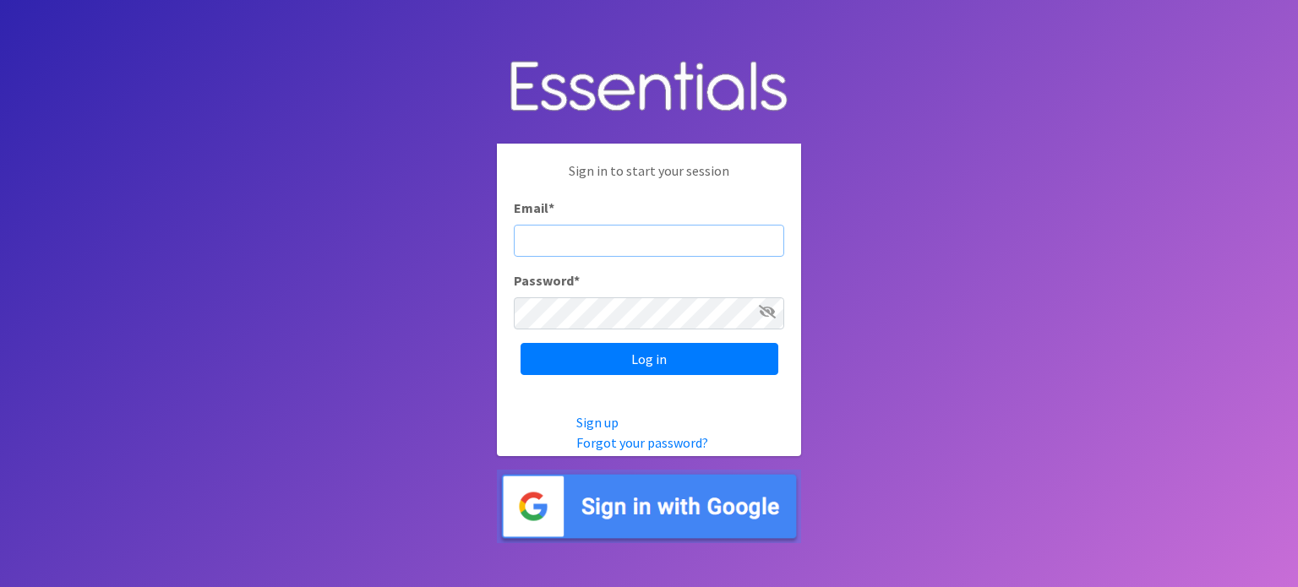
type input "[PERSON_NAME][EMAIL_ADDRESS][PERSON_NAME][DOMAIN_NAME]"
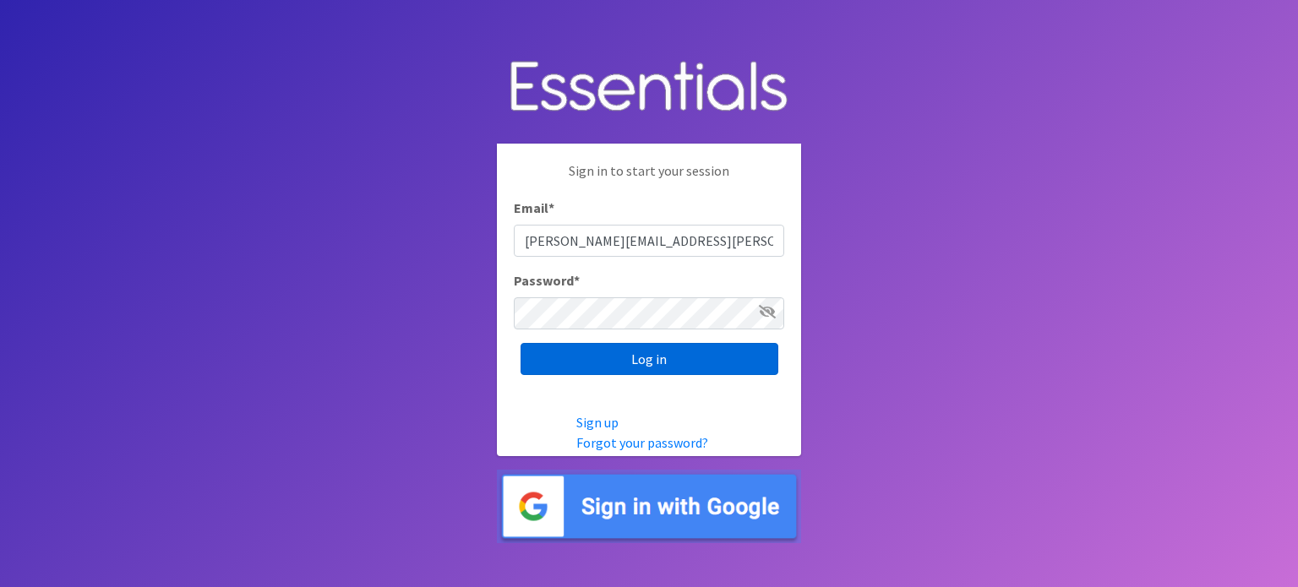
click at [605, 361] on input "Log in" at bounding box center [650, 359] width 258 height 32
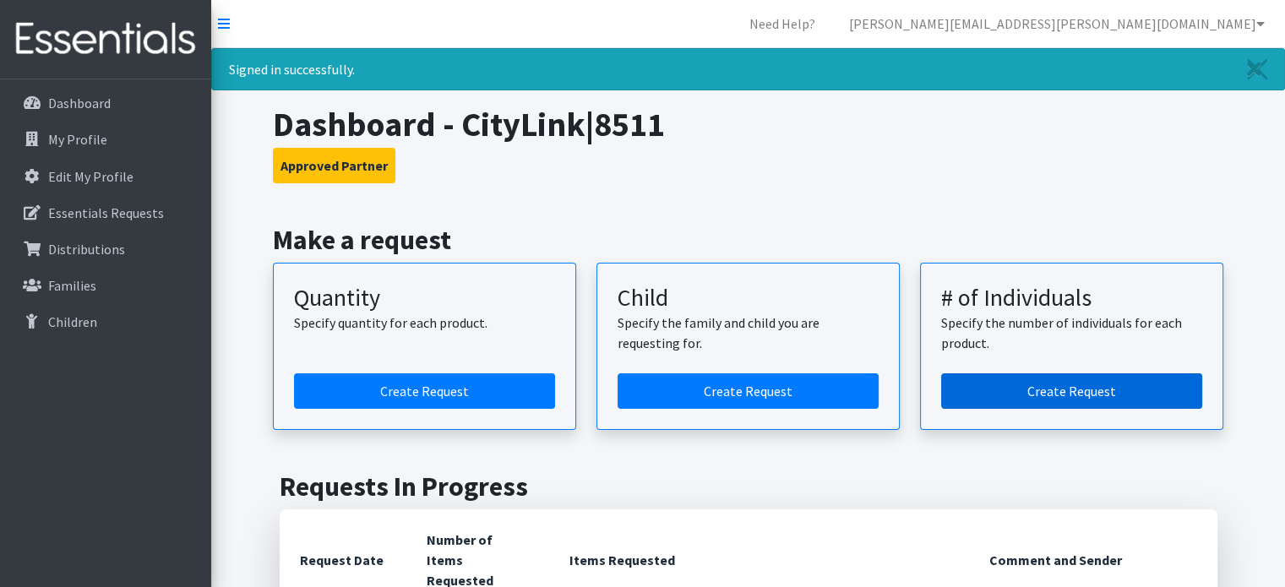
click at [1012, 388] on link "Create Request" at bounding box center [1071, 391] width 261 height 35
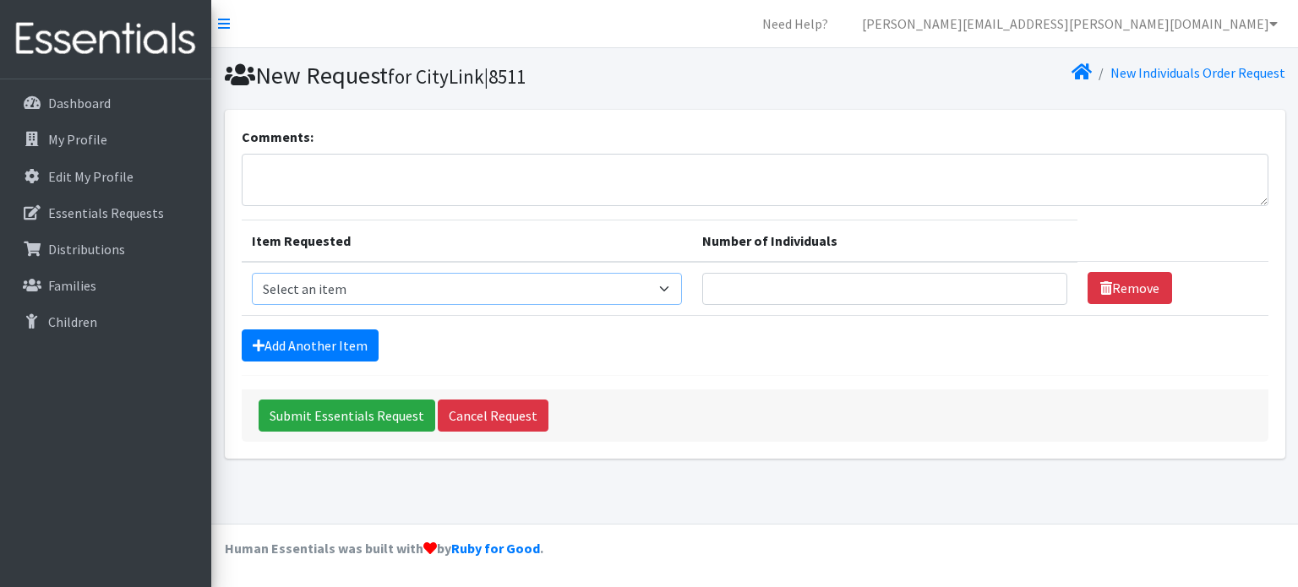
click at [368, 293] on select "Select an item Fly&Dry Potty Kit- 2T/3T Boy Fly&Dry Potty Kit- 2T/3T Girl Kids …" at bounding box center [467, 289] width 431 height 32
select select "1202"
click at [252, 273] on select "Select an item Fly&Dry Potty Kit- 2T/3T Boy Fly&Dry Potty Kit- 2T/3T Girl Kids …" at bounding box center [467, 289] width 431 height 32
click at [744, 292] on input "Number of Individuals" at bounding box center [884, 289] width 365 height 32
type input "7"
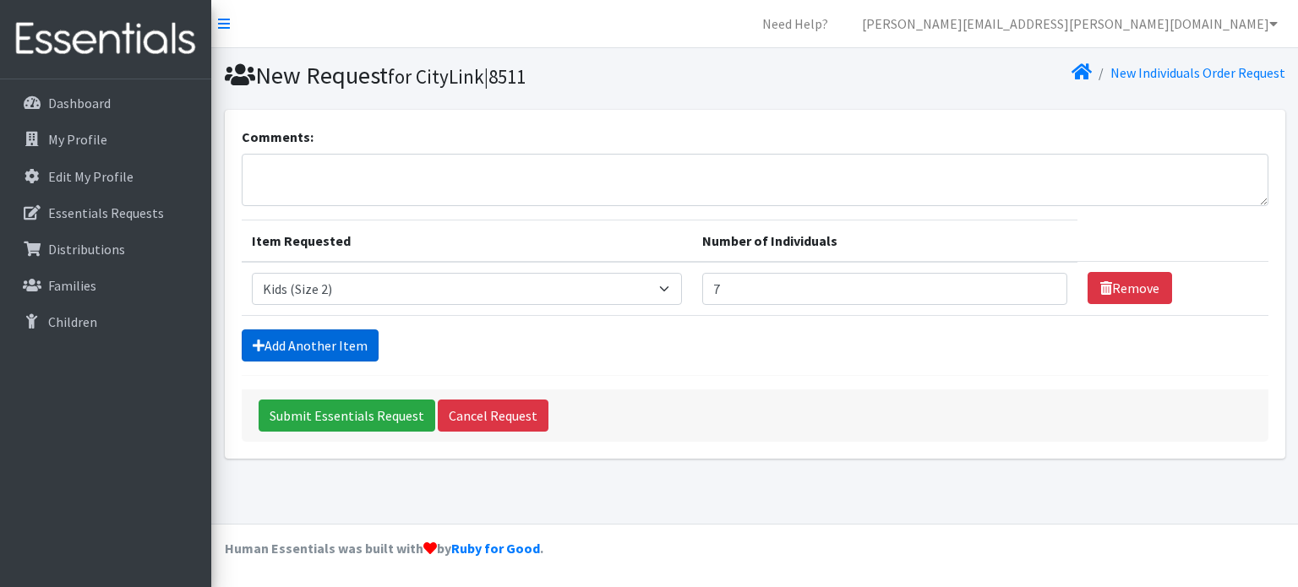
click at [325, 339] on link "Add Another Item" at bounding box center [310, 346] width 137 height 32
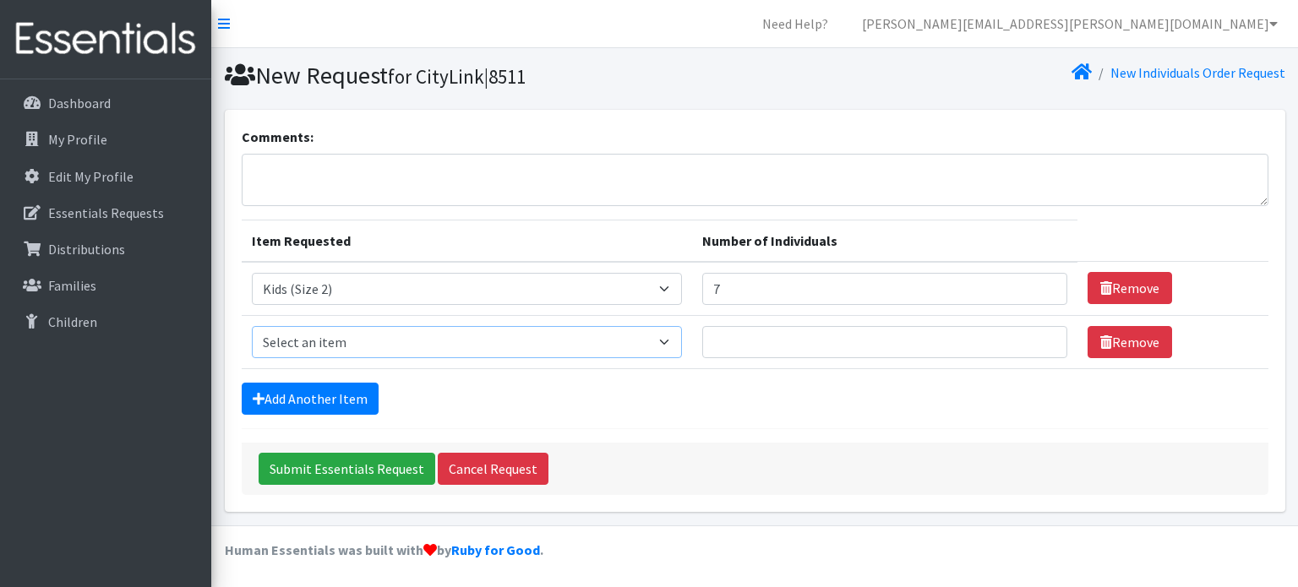
click at [338, 338] on select "Select an item Fly&Dry Potty Kit- 2T/3T Boy Fly&Dry Potty Kit- 2T/3T Girl Kids …" at bounding box center [467, 342] width 431 height 32
select select "1221"
click at [252, 326] on select "Select an item Fly&Dry Potty Kit- 2T/3T Boy Fly&Dry Potty Kit- 2T/3T Girl Kids …" at bounding box center [467, 342] width 431 height 32
click at [749, 340] on input "Number of Individuals" at bounding box center [884, 342] width 365 height 32
type input "8"
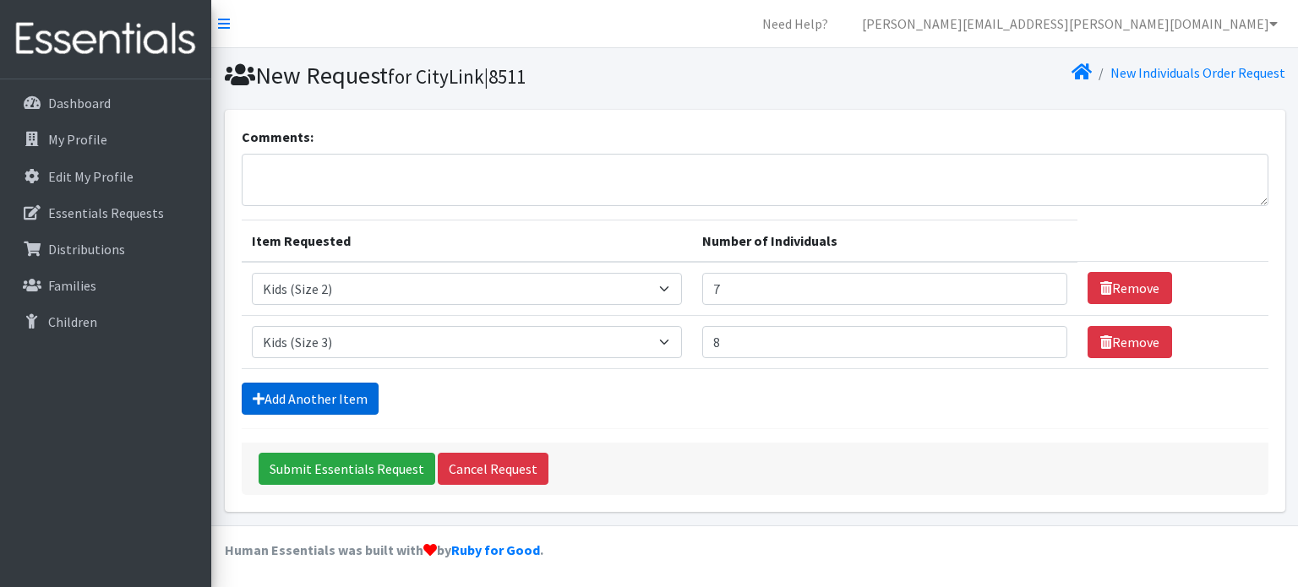
click at [348, 394] on link "Add Another Item" at bounding box center [310, 399] width 137 height 32
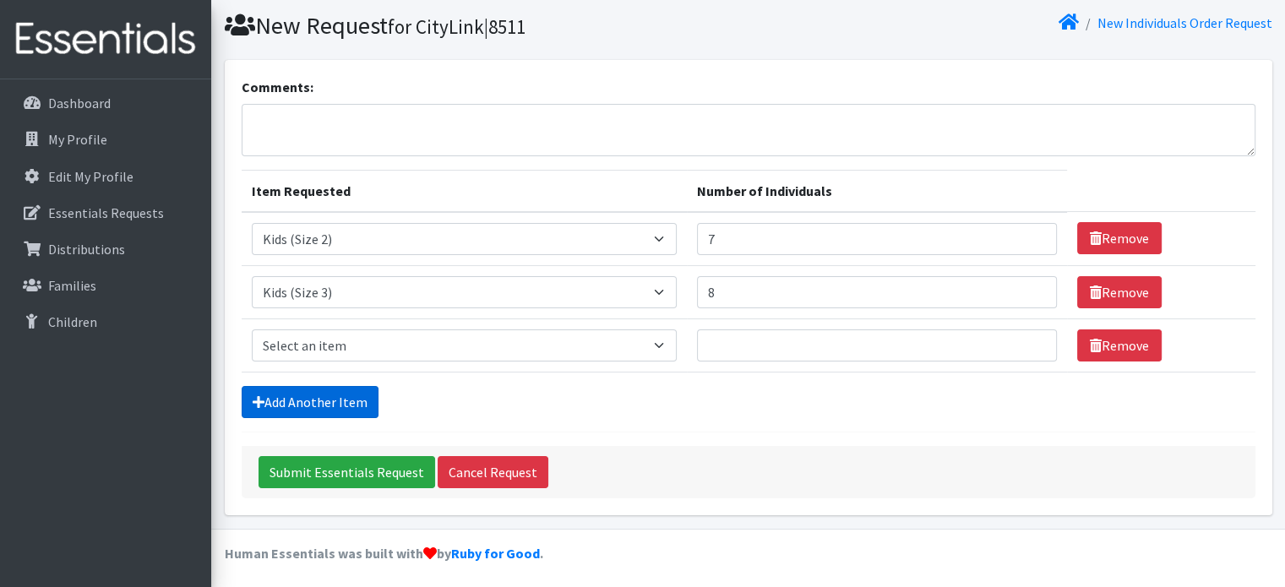
scroll to position [52, 0]
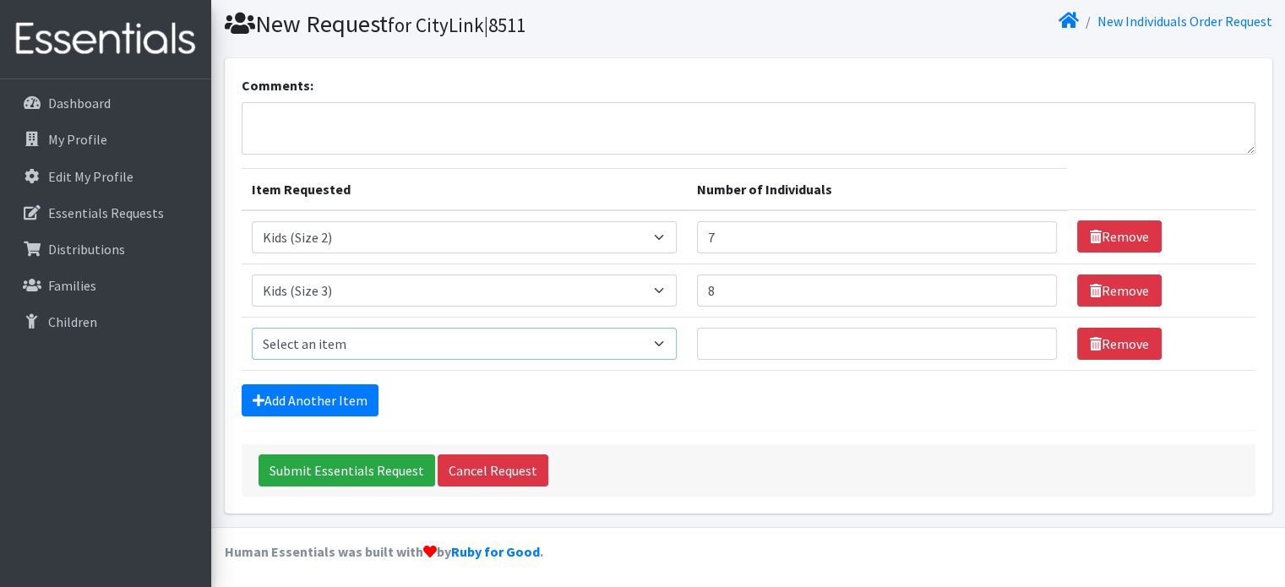
click at [402, 344] on select "Select an item Fly&Dry Potty Kit- 2T/3T Boy Fly&Dry Potty Kit- 2T/3T Girl Kids …" at bounding box center [464, 344] width 425 height 32
select select "1213"
click at [252, 328] on select "Select an item Fly&Dry Potty Kit- 2T/3T Boy Fly&Dry Potty Kit- 2T/3T Girl Kids …" at bounding box center [464, 344] width 425 height 32
click at [744, 342] on input "Number of Individuals" at bounding box center [877, 344] width 360 height 32
type input "14"
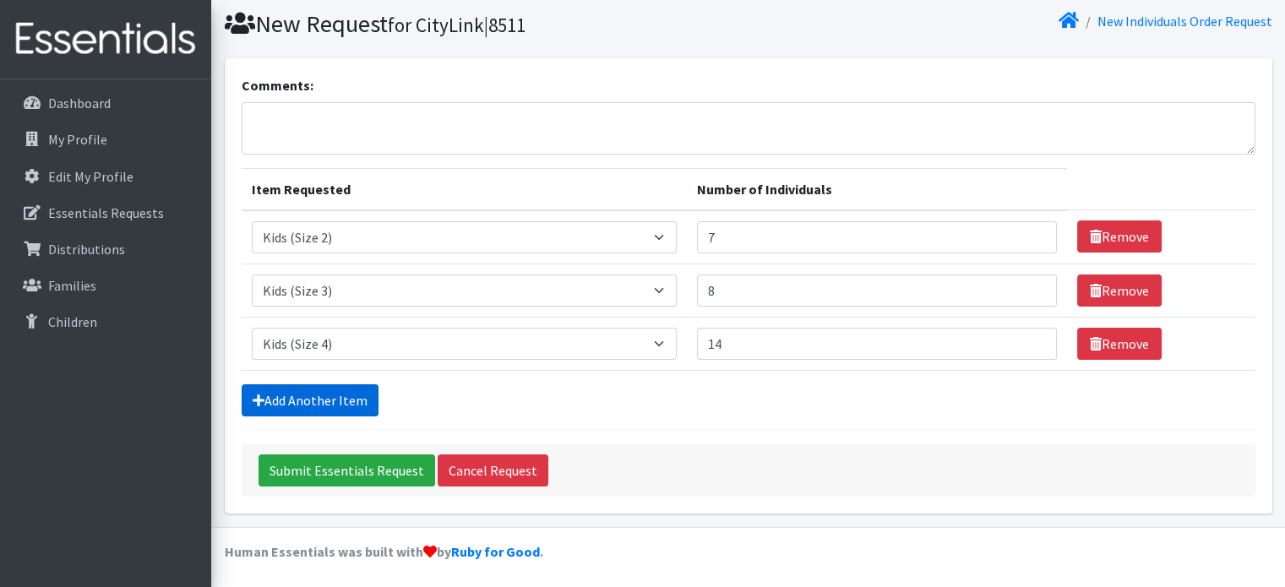
click at [316, 395] on link "Add Another Item" at bounding box center [310, 400] width 137 height 32
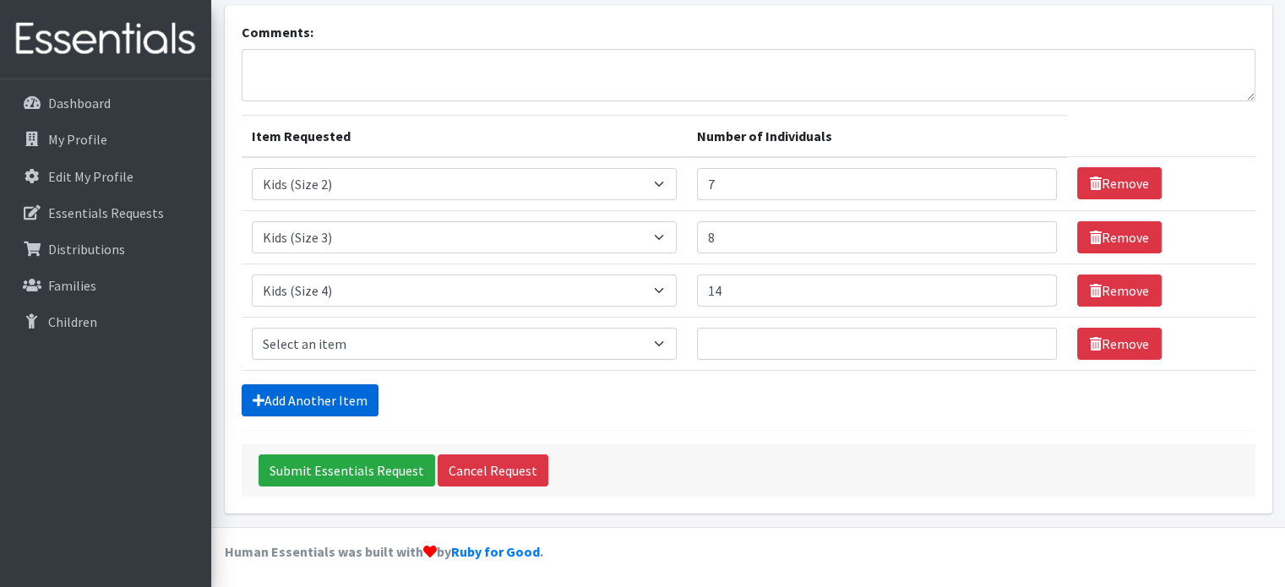
scroll to position [105, 0]
click at [315, 341] on select "Select an item Fly&Dry Potty Kit- 2T/3T Boy Fly&Dry Potty Kit- 2T/3T Girl Kids …" at bounding box center [464, 344] width 425 height 32
select select "1214"
click at [252, 328] on select "Select an item Fly&Dry Potty Kit- 2T/3T Boy Fly&Dry Potty Kit- 2T/3T Girl Kids …" at bounding box center [464, 344] width 425 height 32
click at [741, 341] on input "Number of Individuals" at bounding box center [877, 344] width 360 height 32
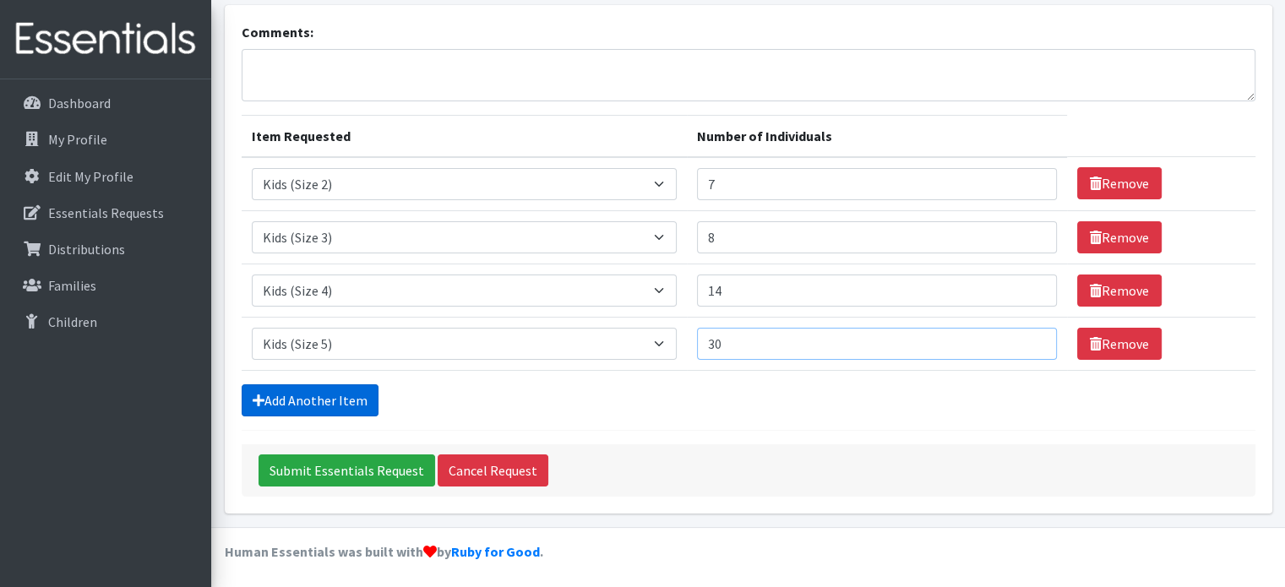
type input "30"
click at [325, 388] on link "Add Another Item" at bounding box center [310, 400] width 137 height 32
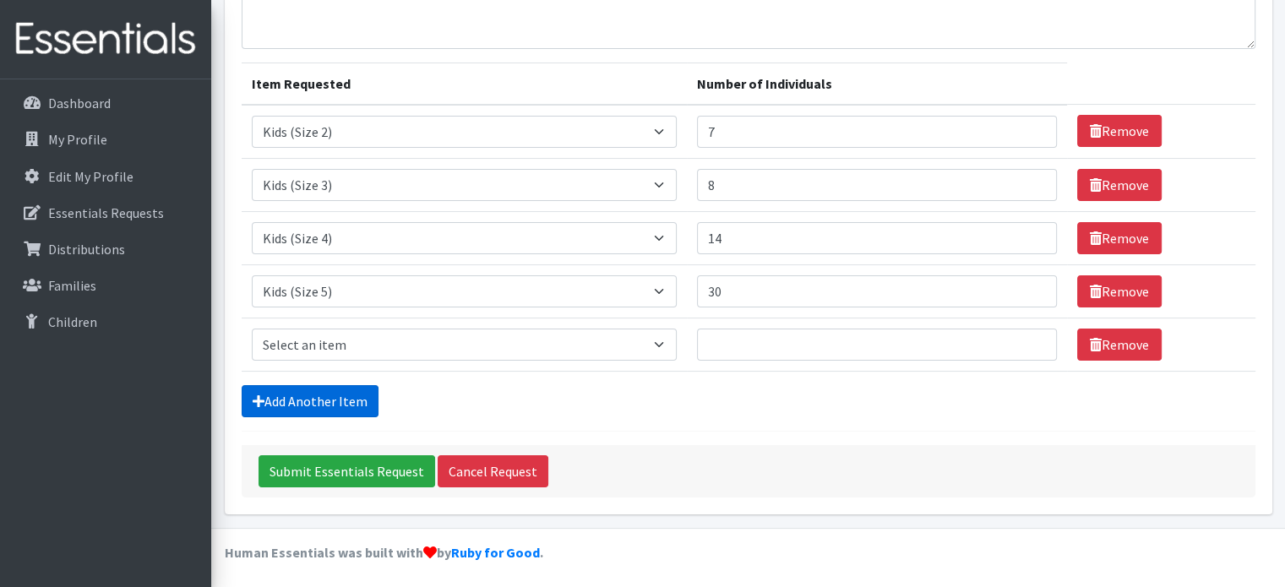
scroll to position [158, 0]
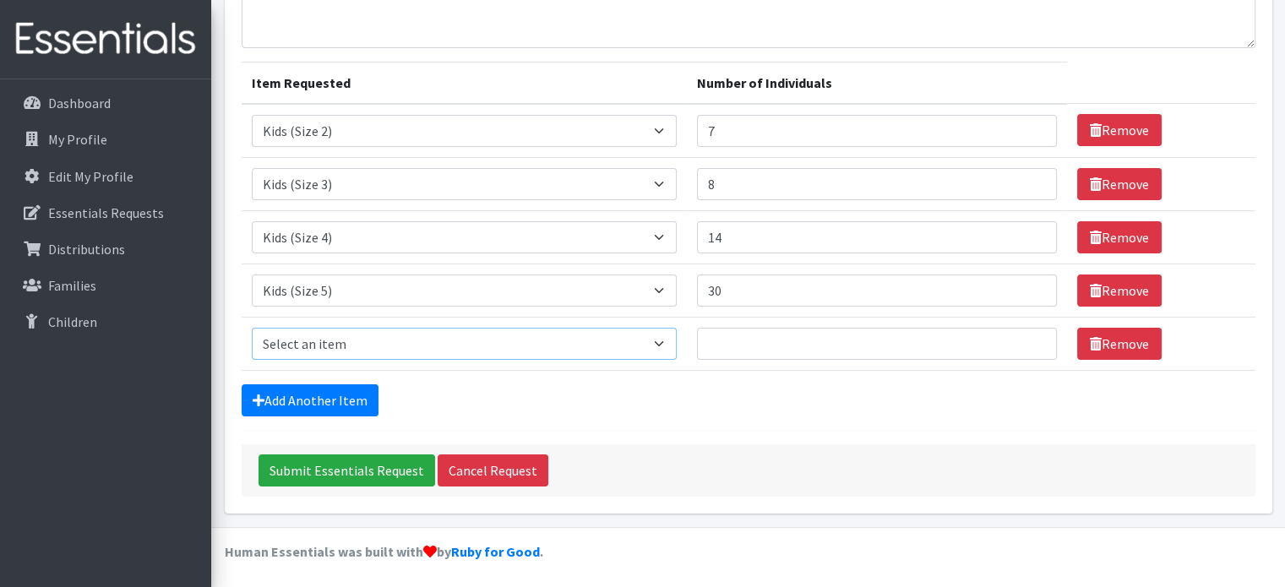
click at [318, 343] on select "Select an item Fly&Dry Potty Kit- 2T/3T Boy Fly&Dry Potty Kit- 2T/3T Girl Kids …" at bounding box center [464, 344] width 425 height 32
select select "1216"
click at [252, 328] on select "Select an item Fly&Dry Potty Kit- 2T/3T Boy Fly&Dry Potty Kit- 2T/3T Girl Kids …" at bounding box center [464, 344] width 425 height 32
click at [757, 342] on input "Number of Individuals" at bounding box center [877, 344] width 360 height 32
type input "17"
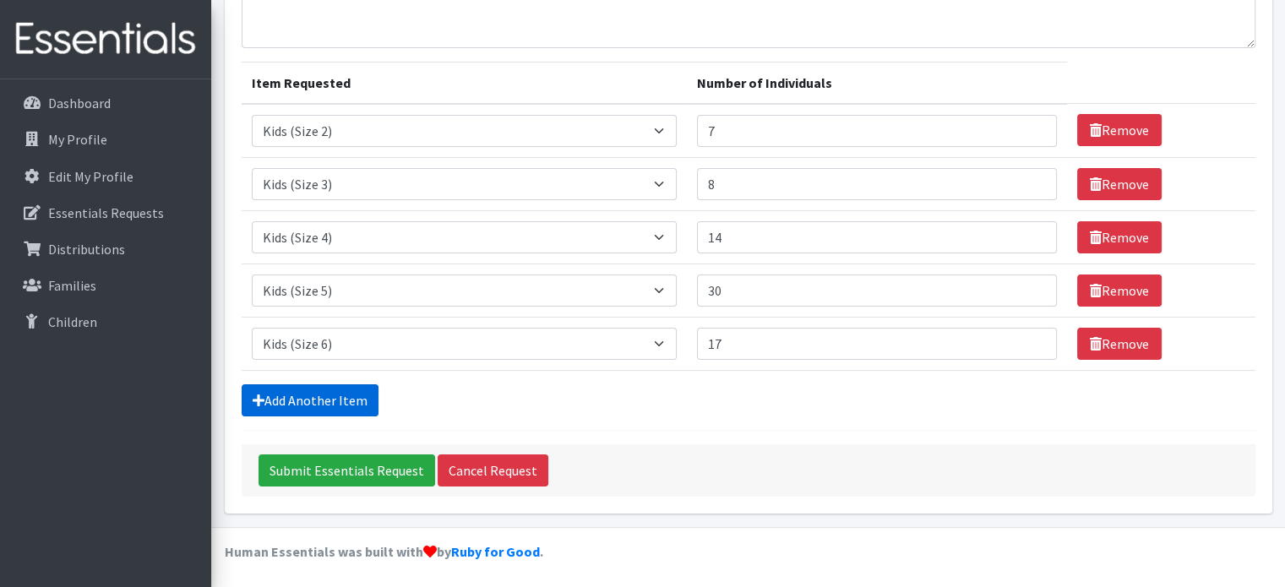
click at [346, 403] on link "Add Another Item" at bounding box center [310, 400] width 137 height 32
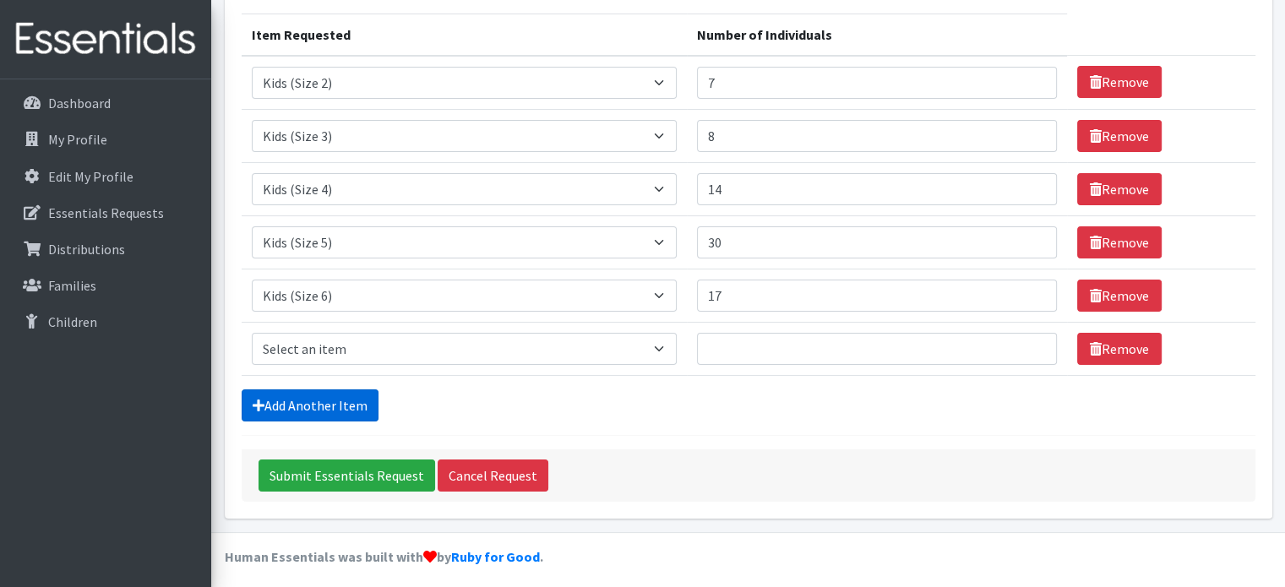
scroll to position [211, 0]
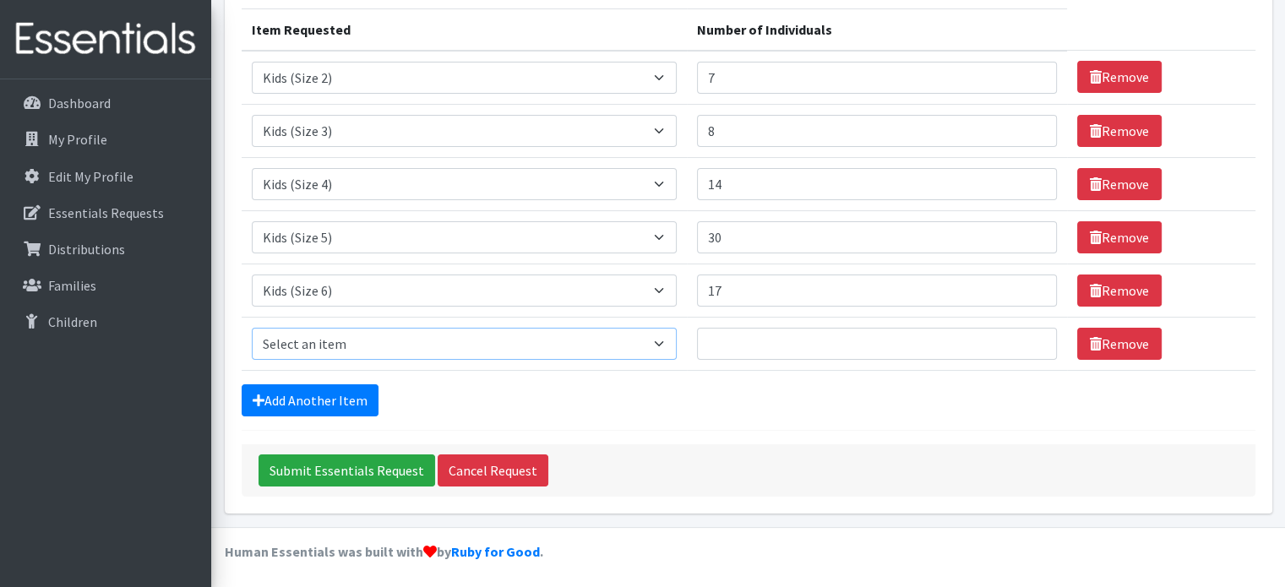
click at [335, 347] on select "Select an item Fly&Dry Potty Kit- 2T/3T Boy Fly&Dry Potty Kit- 2T/3T Girl Kids …" at bounding box center [464, 344] width 425 height 32
select select "1411"
click at [252, 328] on select "Select an item Fly&Dry Potty Kit- 2T/3T Boy Fly&Dry Potty Kit- 2T/3T Girl Kids …" at bounding box center [464, 344] width 425 height 32
click at [767, 336] on input "Number of Individuals" at bounding box center [877, 344] width 360 height 32
type input "1"
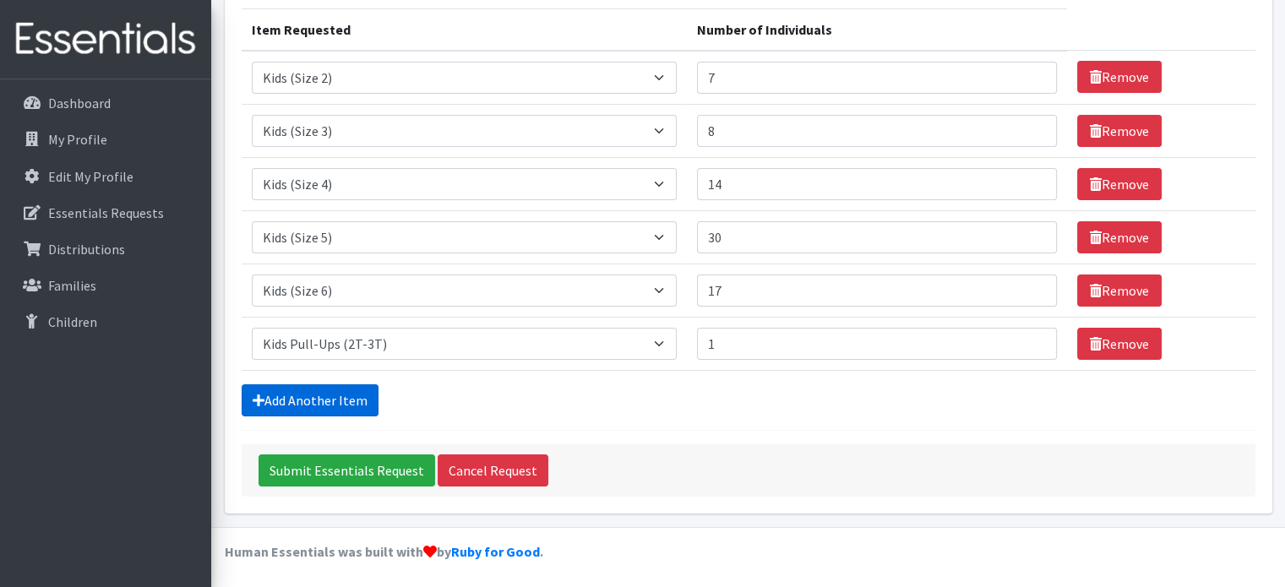
click at [287, 397] on link "Add Another Item" at bounding box center [310, 400] width 137 height 32
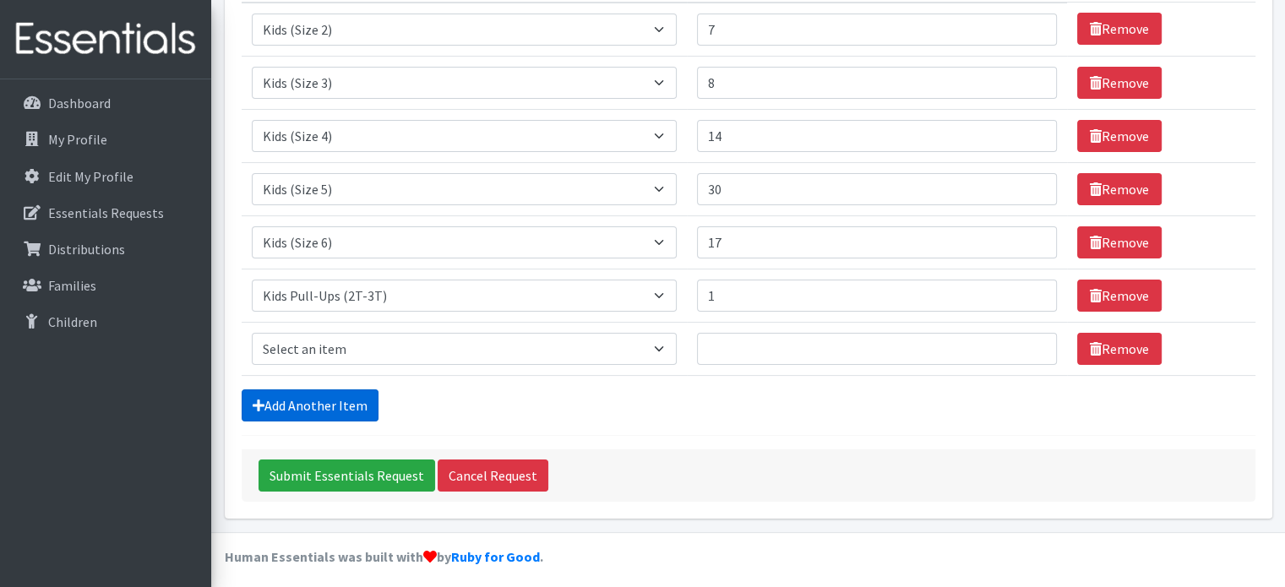
scroll to position [264, 0]
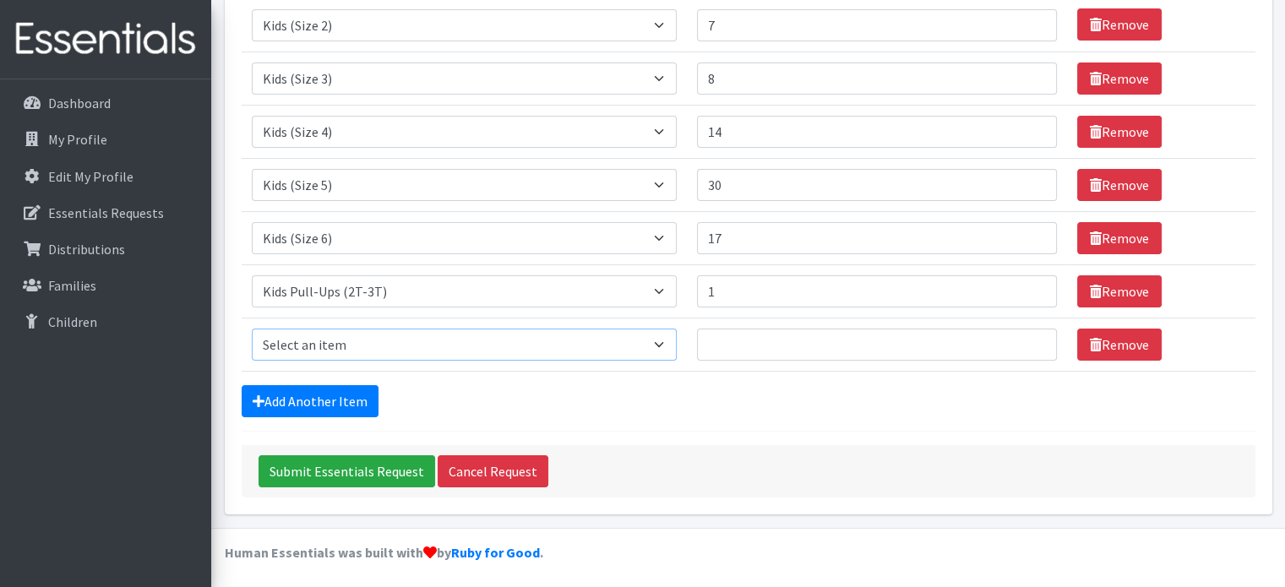
click at [347, 344] on select "Select an item Fly&Dry Potty Kit- 2T/3T Boy Fly&Dry Potty Kit- 2T/3T Girl Kids …" at bounding box center [464, 345] width 425 height 32
select select "1413"
click at [252, 329] on select "Select an item Fly&Dry Potty Kit- 2T/3T Boy Fly&Dry Potty Kit- 2T/3T Girl Kids …" at bounding box center [464, 345] width 425 height 32
click at [737, 341] on input "Number of Individuals" at bounding box center [877, 345] width 360 height 32
type input "7"
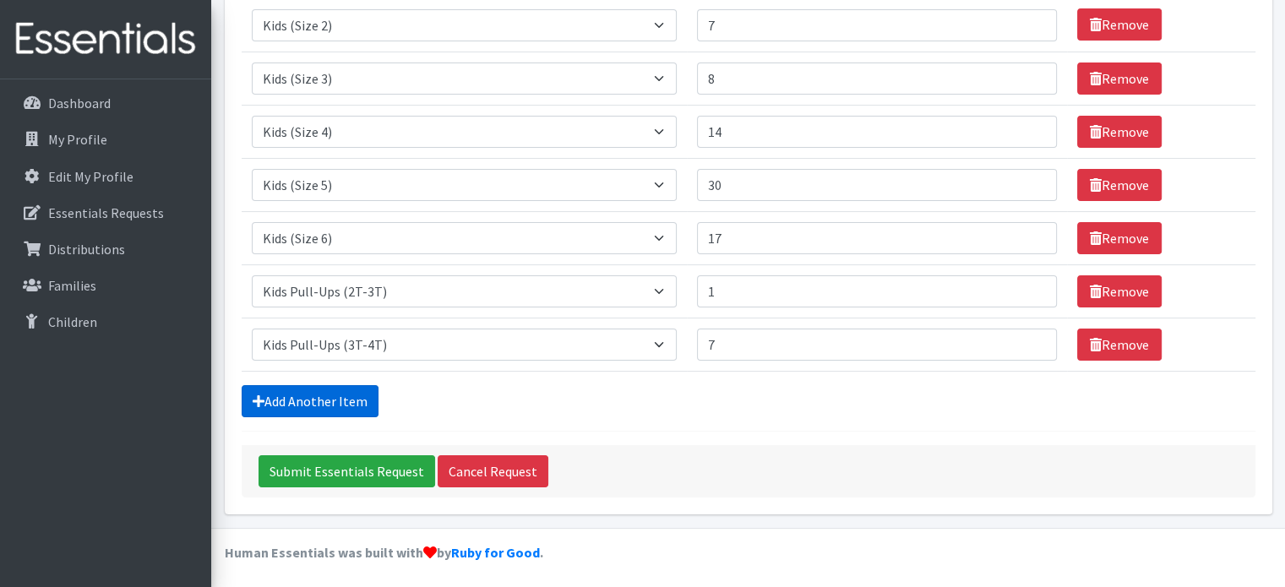
click at [310, 390] on link "Add Another Item" at bounding box center [310, 401] width 137 height 32
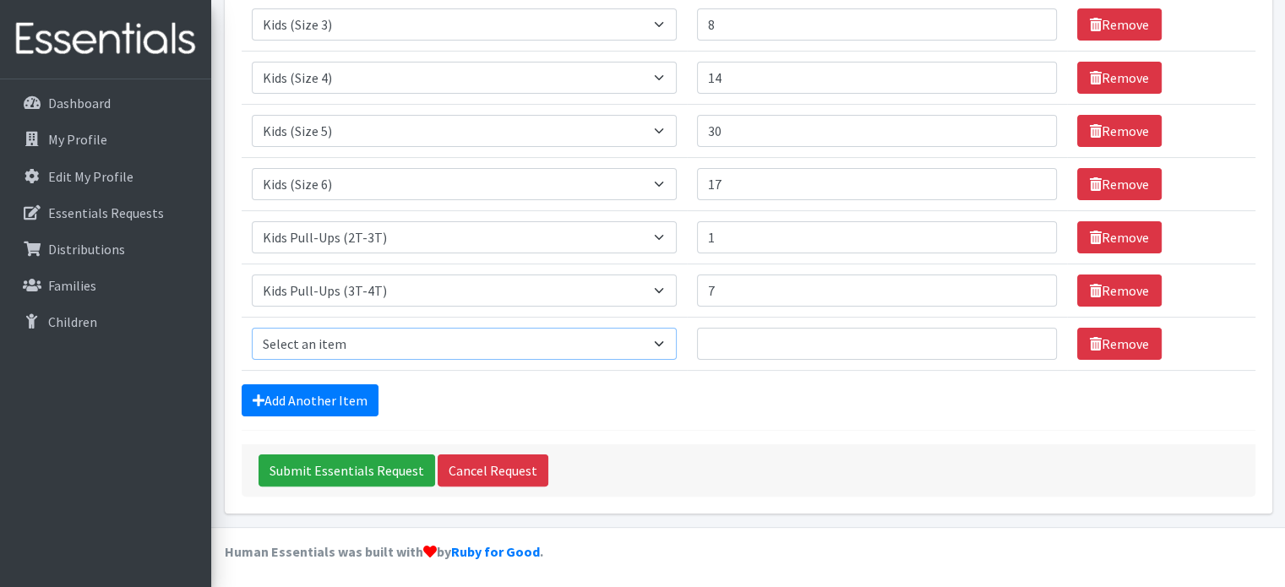
click at [335, 334] on select "Select an item Fly&Dry Potty Kit- 2T/3T Boy Fly&Dry Potty Kit- 2T/3T Girl Kids …" at bounding box center [464, 344] width 425 height 32
select select "1412"
click at [252, 328] on select "Select an item Fly&Dry Potty Kit- 2T/3T Boy Fly&Dry Potty Kit- 2T/3T Girl Kids …" at bounding box center [464, 344] width 425 height 32
click at [727, 339] on input "Number of Individuals" at bounding box center [877, 344] width 360 height 32
type input "5"
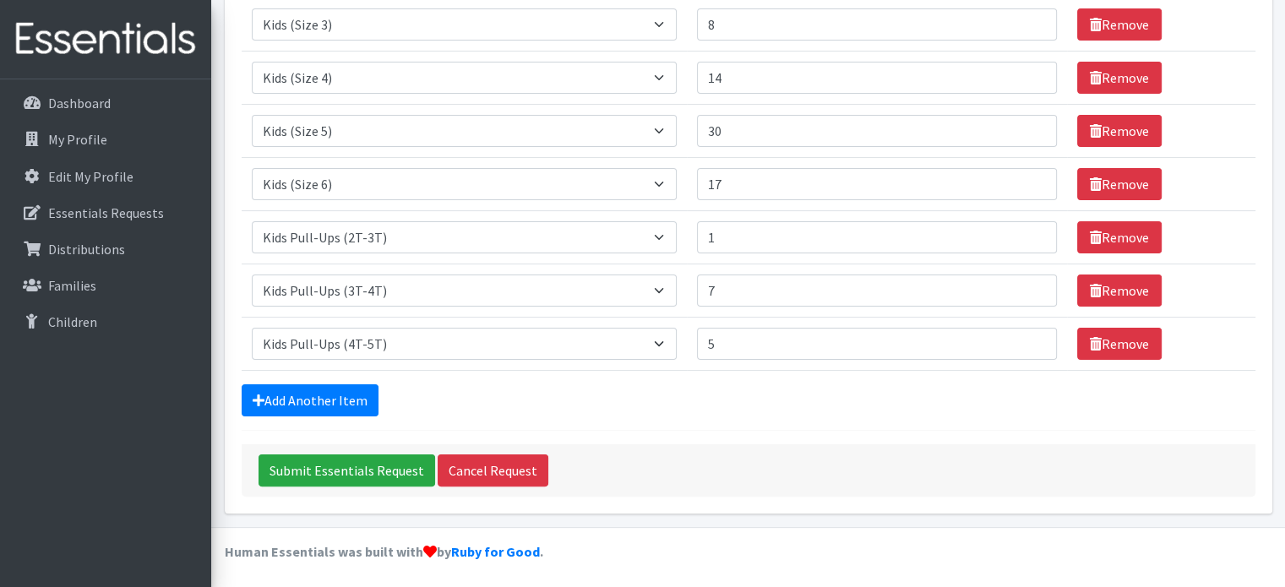
click at [731, 422] on form "Comments: Item Requested Number of Individuals Item Requested Select an item Fl…" at bounding box center [749, 153] width 1014 height 688
click at [331, 461] on input "Submit Essentials Request" at bounding box center [347, 471] width 177 height 32
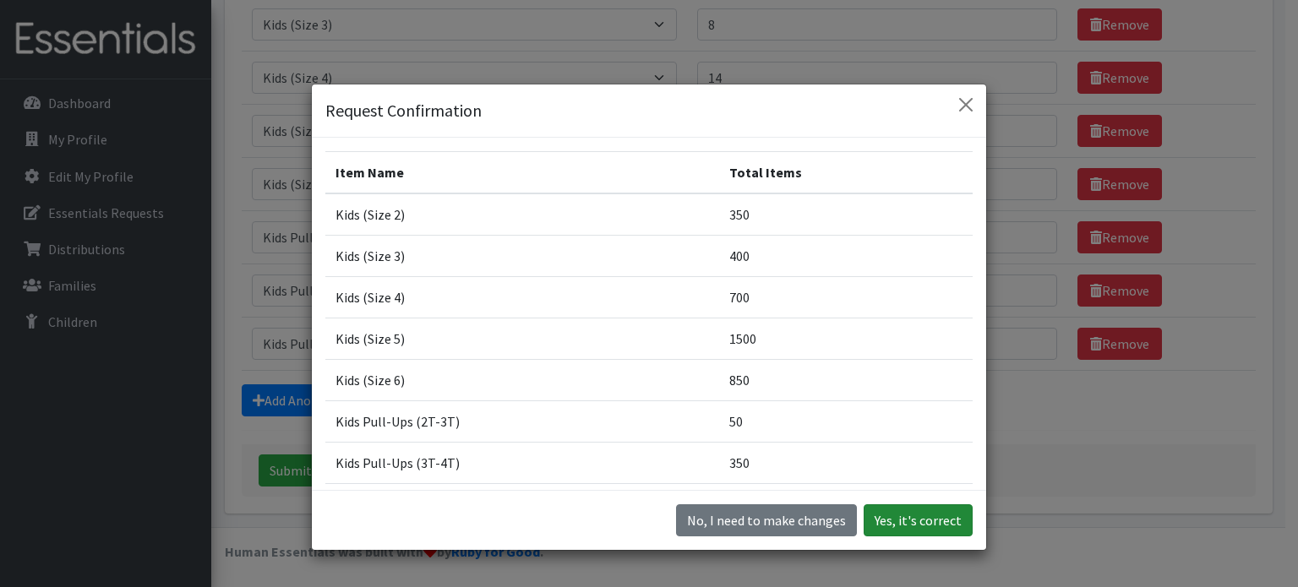
click at [940, 513] on button "Yes, it's correct" at bounding box center [918, 520] width 109 height 32
